Goal: Information Seeking & Learning: Learn about a topic

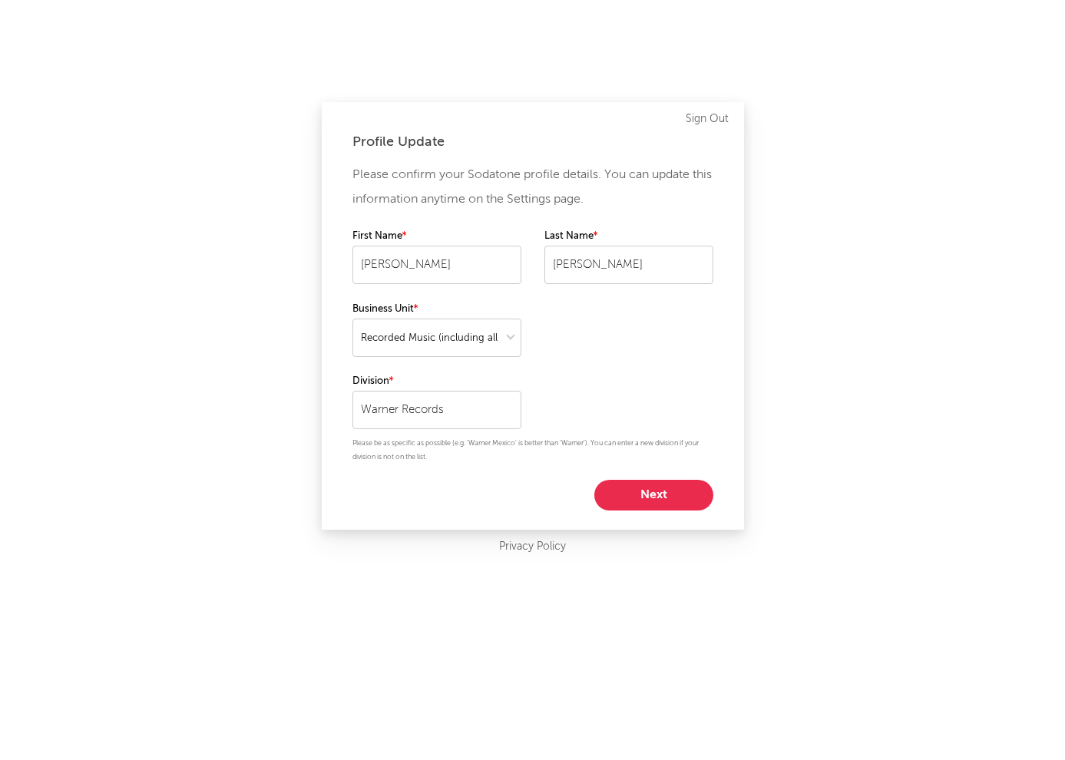
select select "recorded_music"
click at [645, 493] on button "Next" at bounding box center [653, 495] width 119 height 31
select select "marketing"
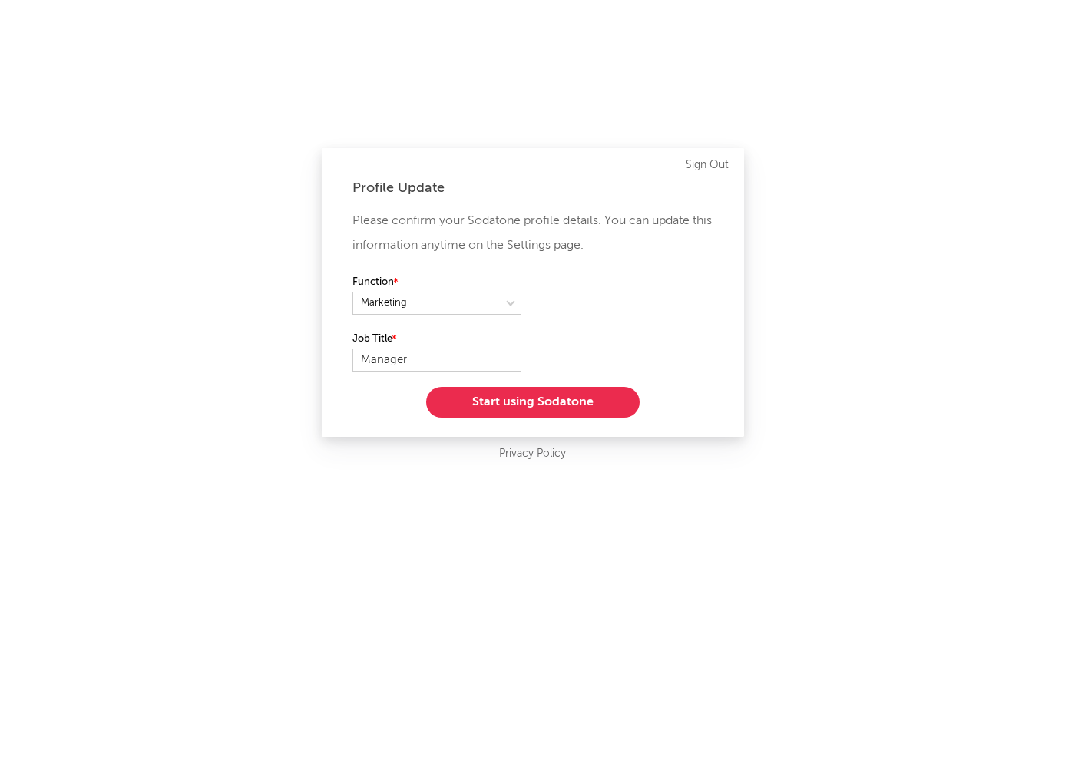
click at [566, 399] on button "Start using Sodatone" at bounding box center [532, 402] width 213 height 31
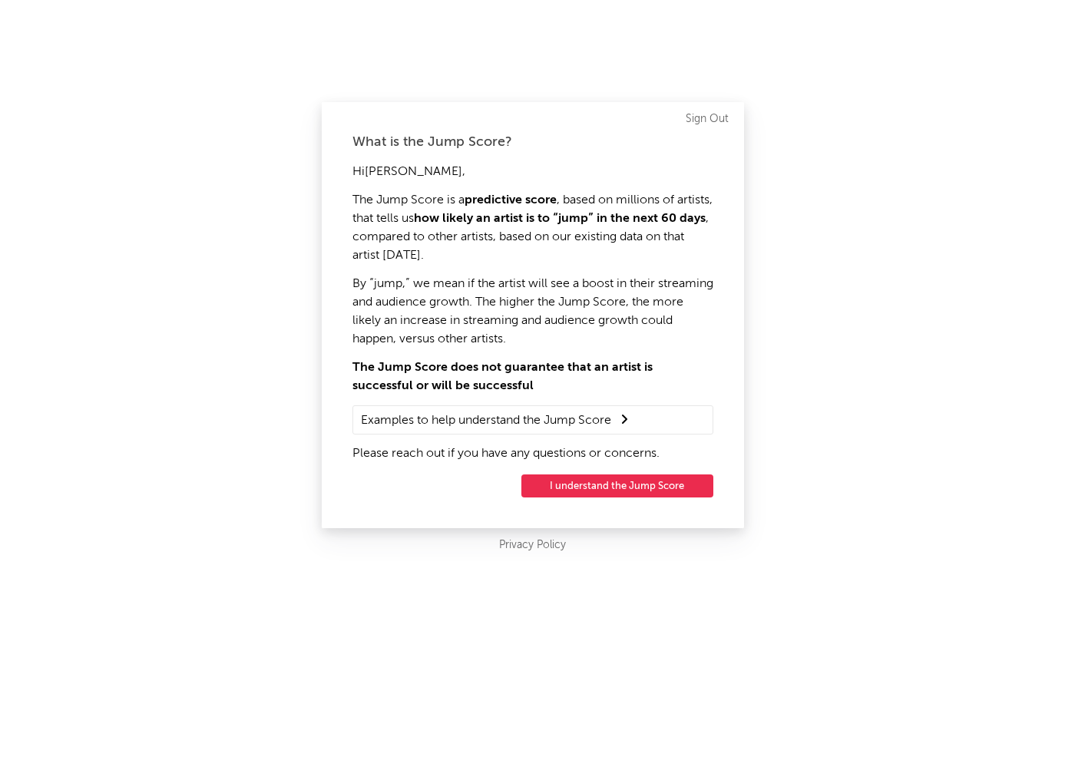
click at [602, 477] on button "I understand the Jump Score" at bounding box center [617, 485] width 192 height 23
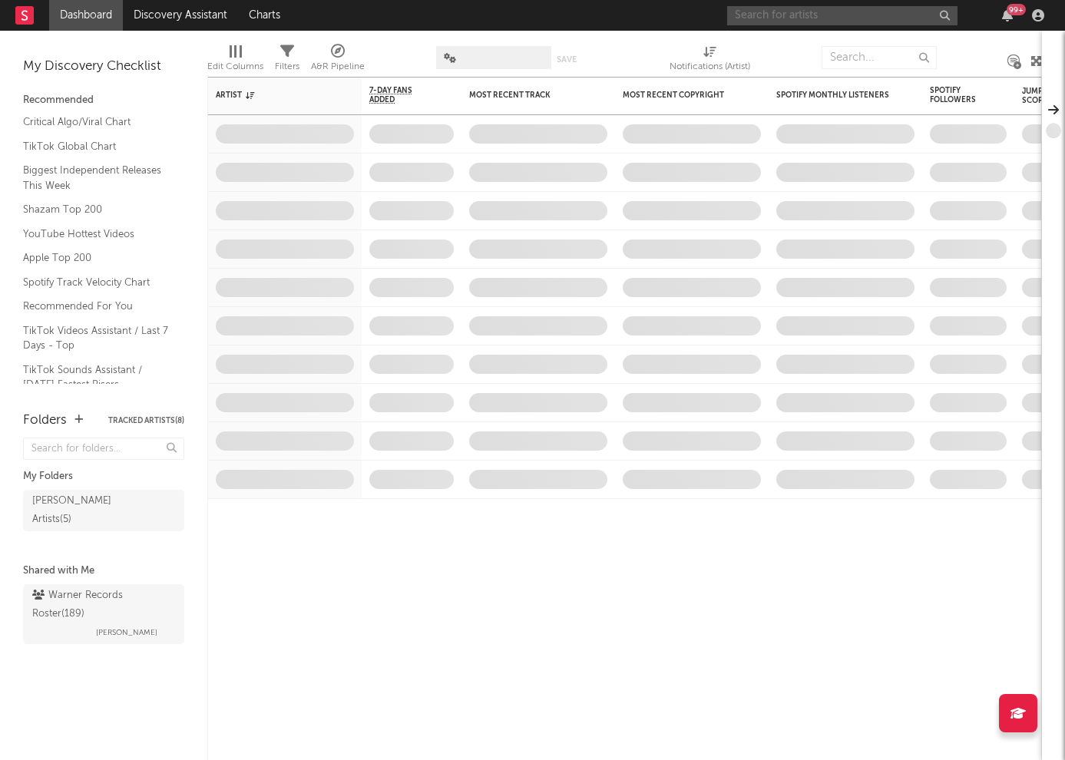
click at [777, 20] on input "text" at bounding box center [842, 15] width 230 height 19
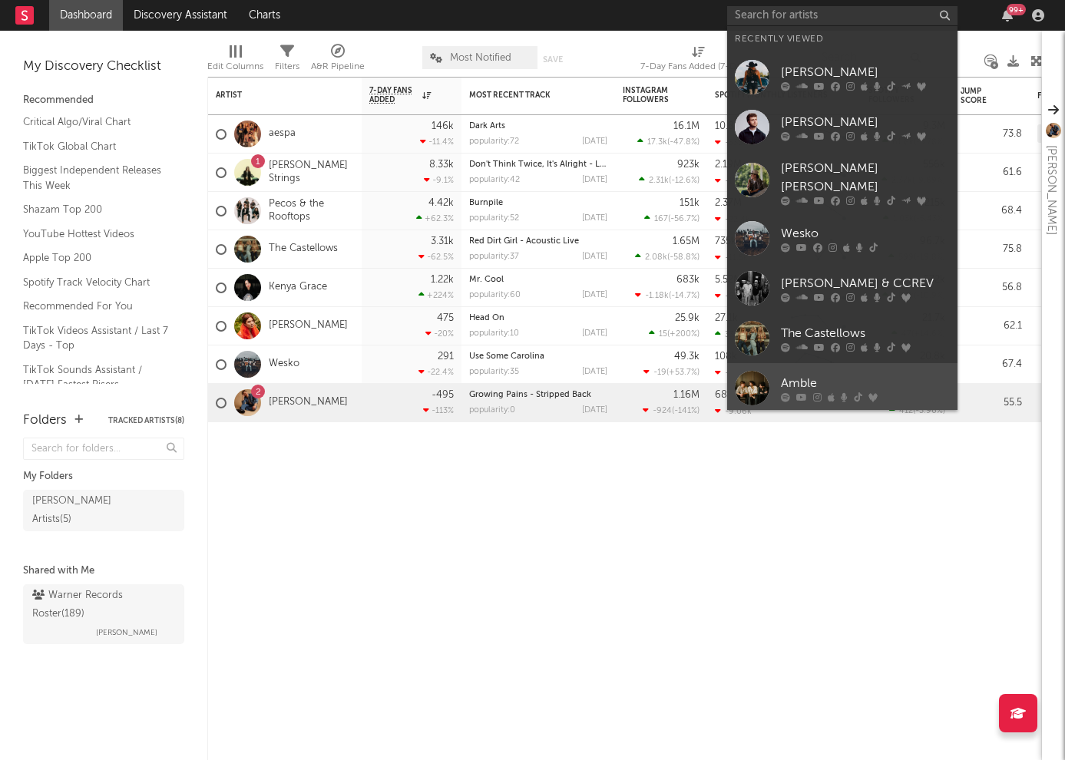
click at [802, 374] on div "Amble" at bounding box center [865, 383] width 169 height 18
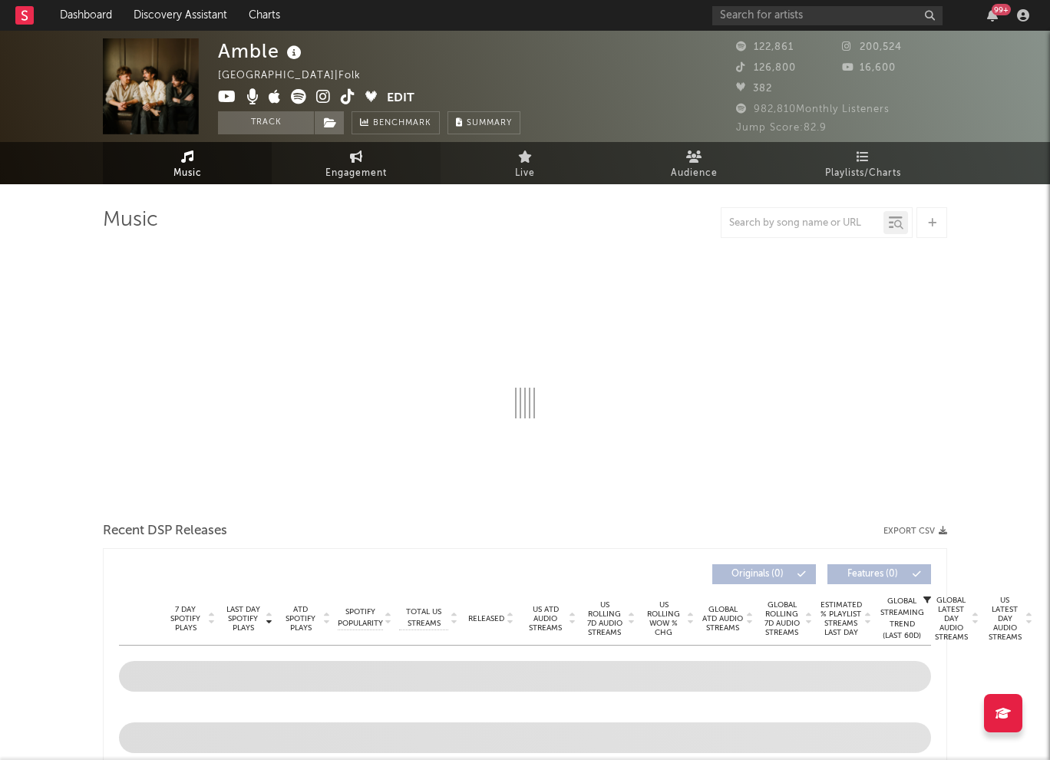
select select "6m"
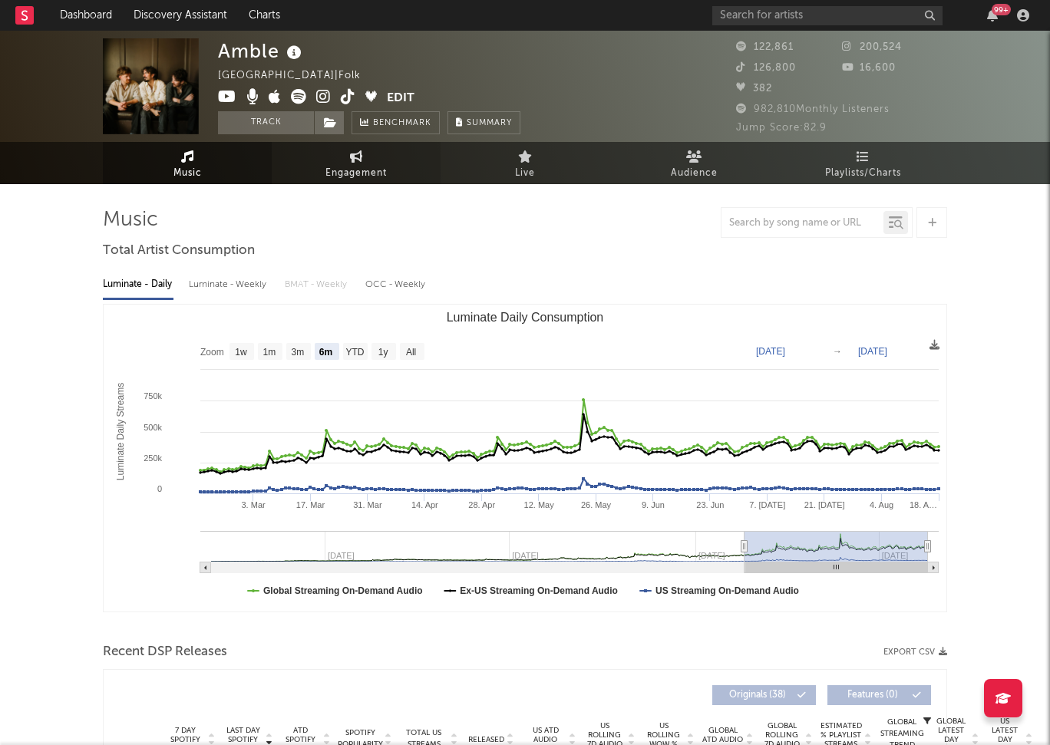
click at [368, 159] on link "Engagement" at bounding box center [356, 163] width 169 height 42
select select "1w"
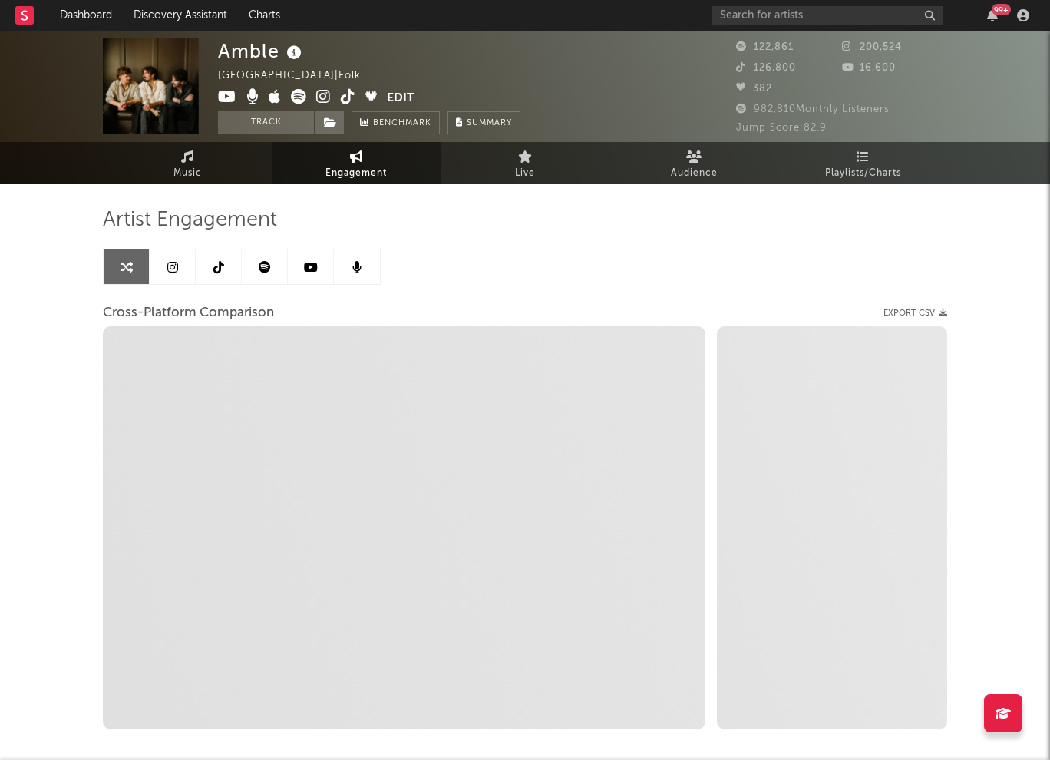
scroll to position [77, 0]
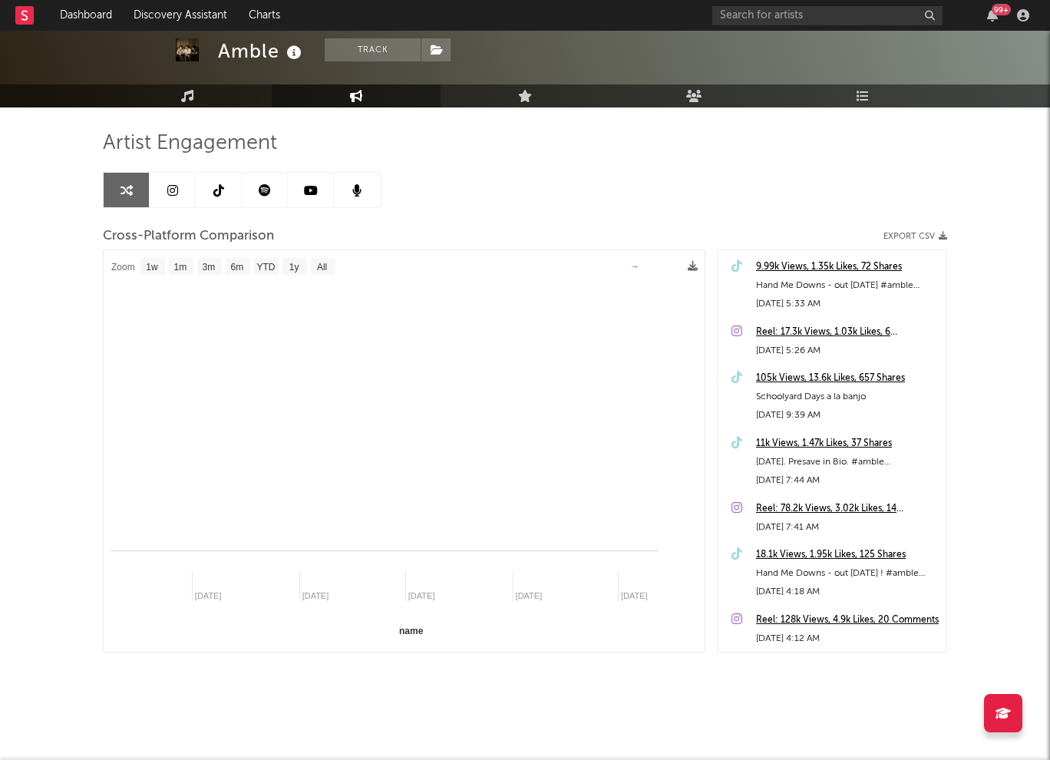
select select "1m"
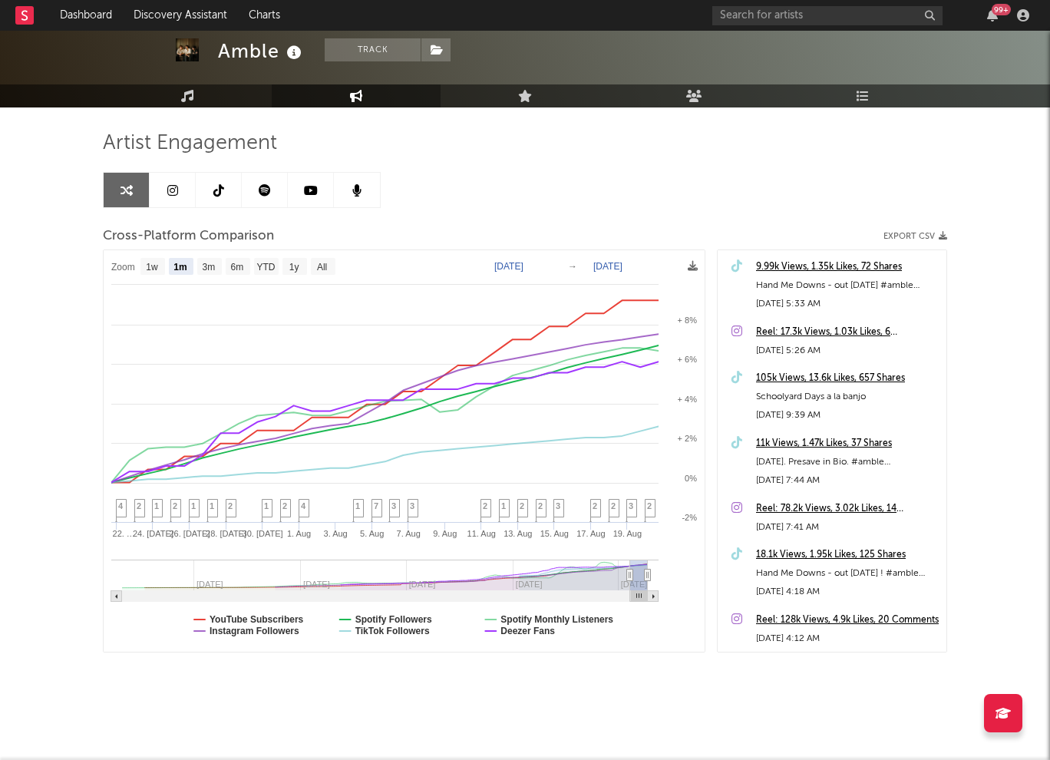
click at [513, 267] on text "[DATE]" at bounding box center [508, 266] width 29 height 11
click at [553, 262] on input "[DATE]" at bounding box center [516, 266] width 71 height 15
type input "[DATE]"
select select "3m"
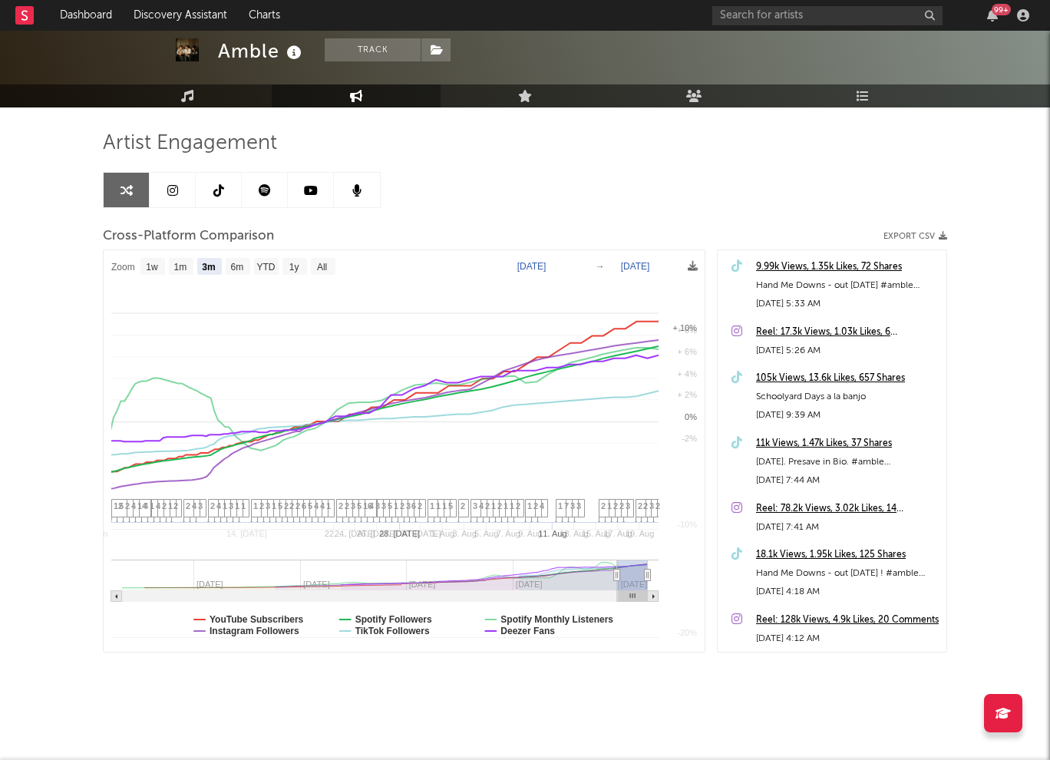
select select "3m"
